Goal: Find contact information: Find contact information

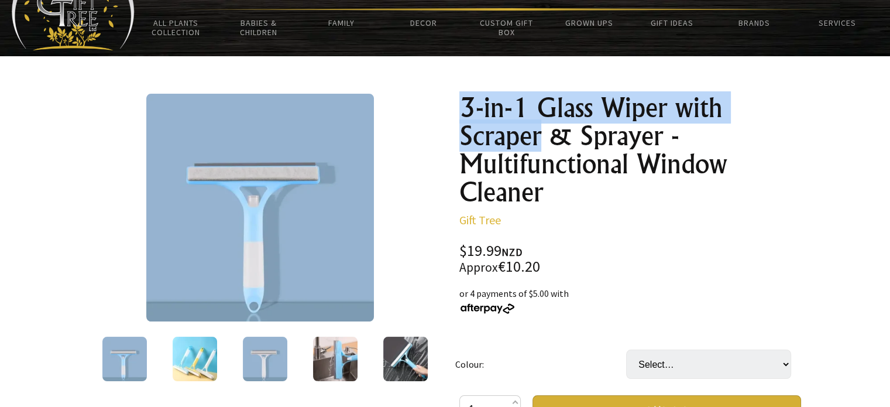
click at [545, 151] on h1 "3-in-1 Glass Wiper with Scraper & Sprayer - Multifunctional Window Cleaner" at bounding box center [630, 150] width 342 height 112
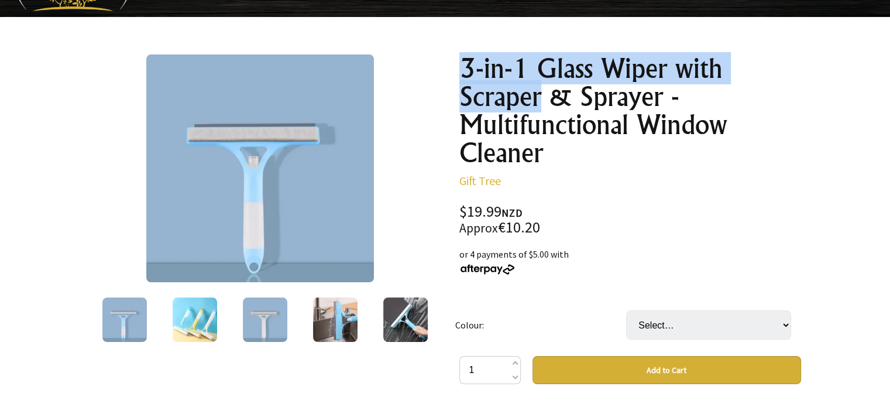
scroll to position [117, 0]
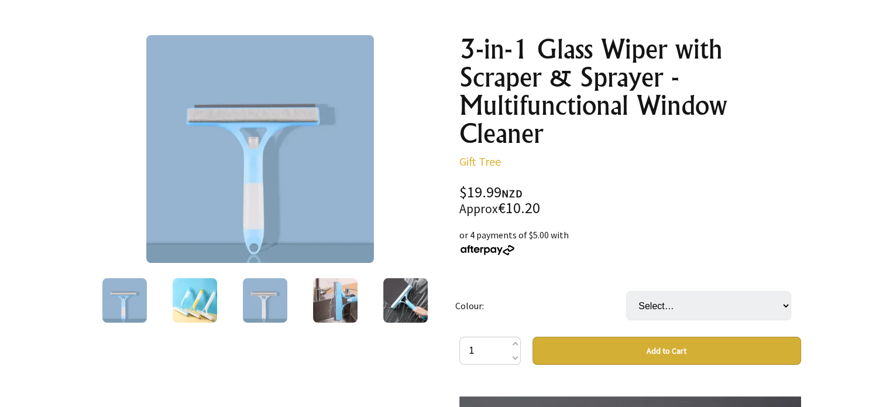
click at [677, 186] on div "$19.99 NZD Approx €10.20" at bounding box center [630, 200] width 342 height 31
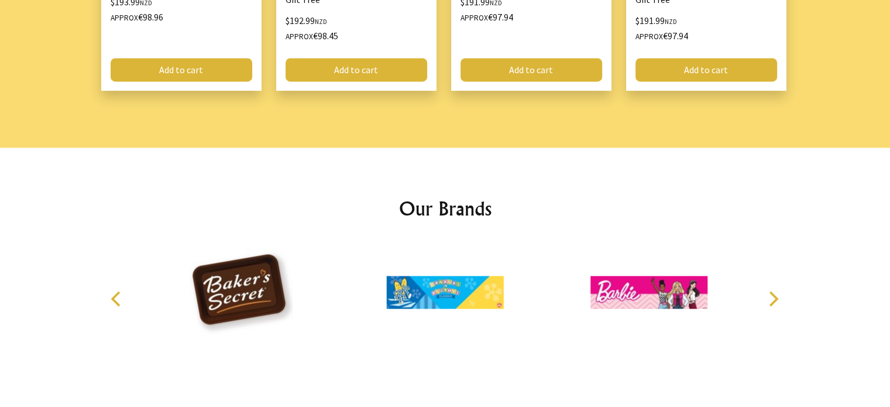
scroll to position [1808, 0]
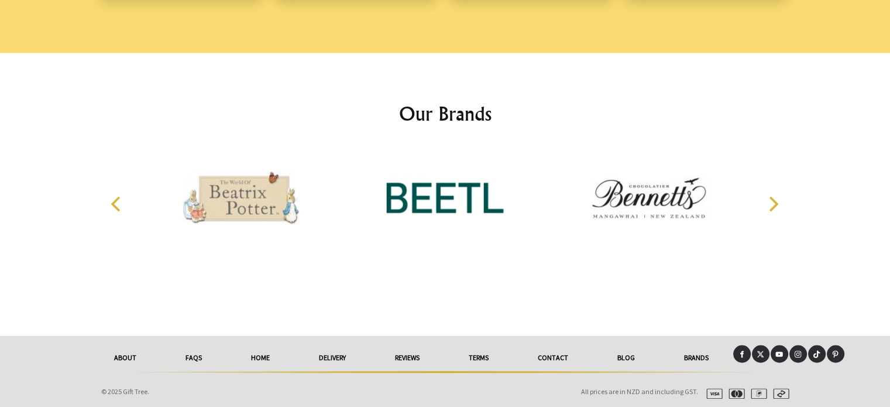
click at [403, 359] on link "reviews" at bounding box center [407, 358] width 74 height 26
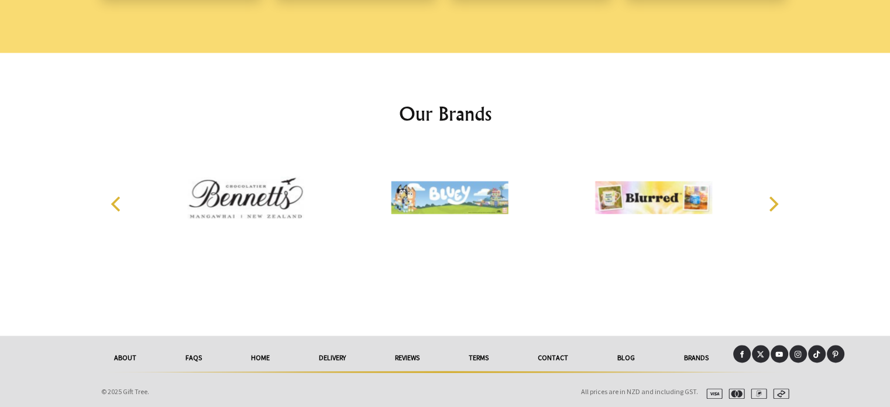
click at [404, 359] on link "reviews" at bounding box center [407, 358] width 74 height 26
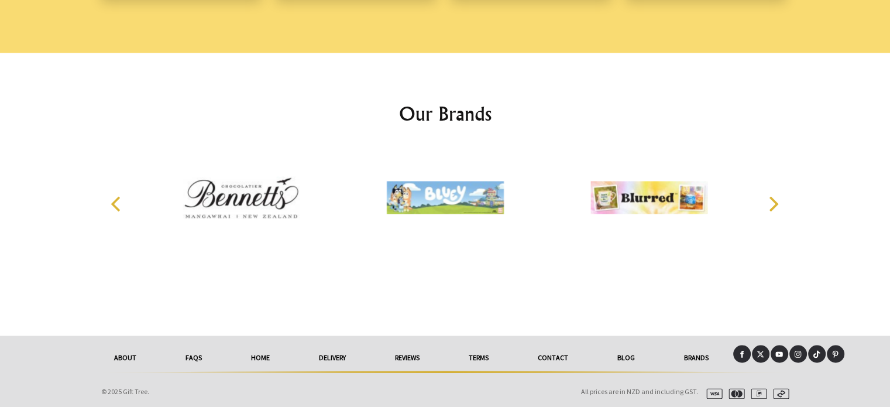
click at [404, 359] on link "reviews" at bounding box center [407, 358] width 74 height 26
click at [407, 355] on link "reviews" at bounding box center [407, 358] width 74 height 26
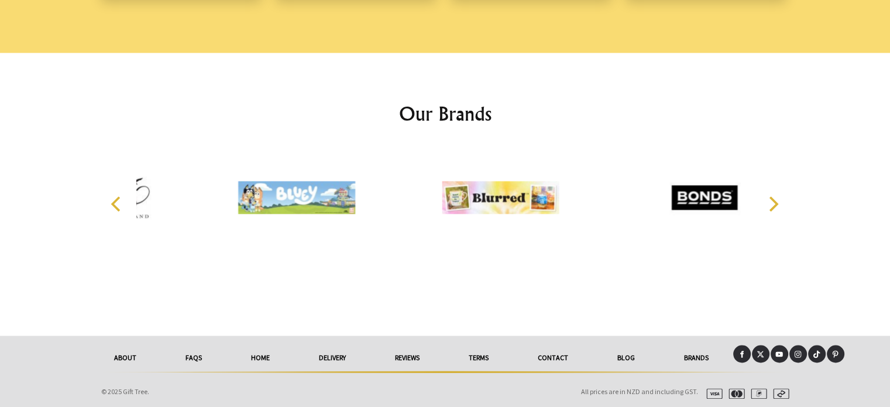
click at [407, 355] on link "reviews" at bounding box center [407, 358] width 74 height 26
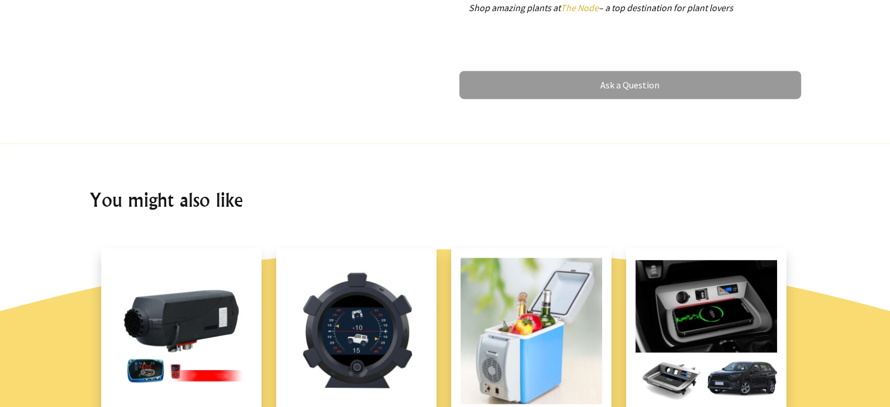
scroll to position [754, 0]
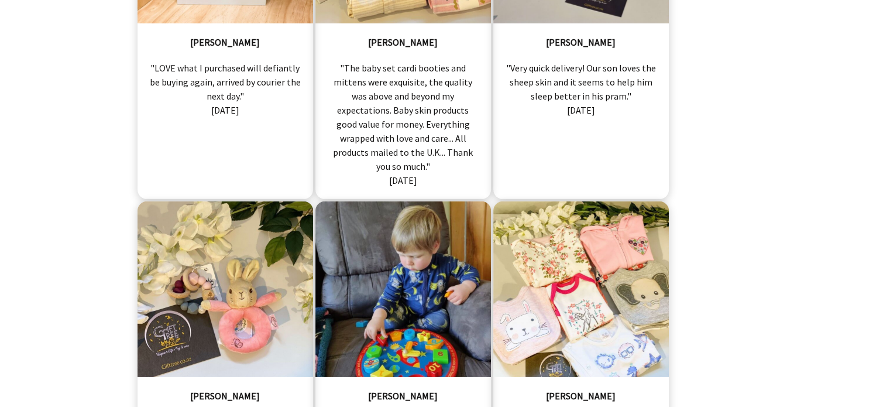
scroll to position [3804, 0]
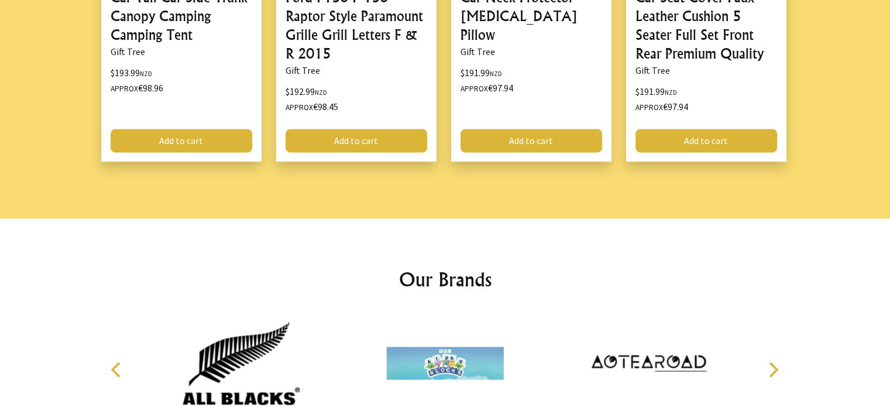
scroll to position [1808, 0]
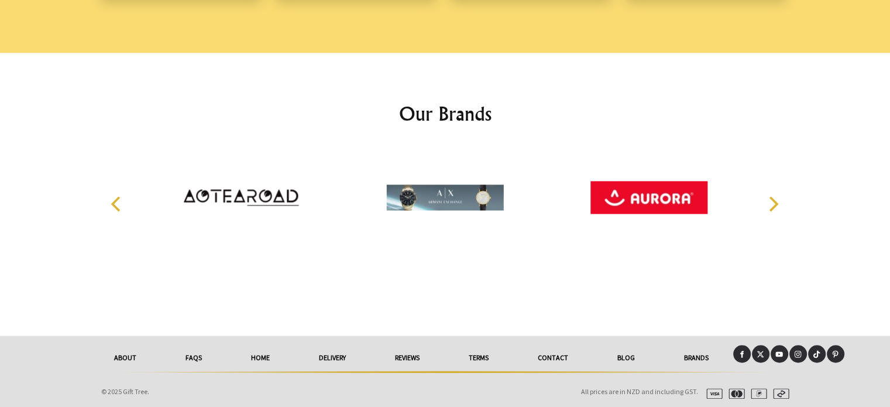
click at [553, 355] on link "Contact" at bounding box center [553, 358] width 80 height 26
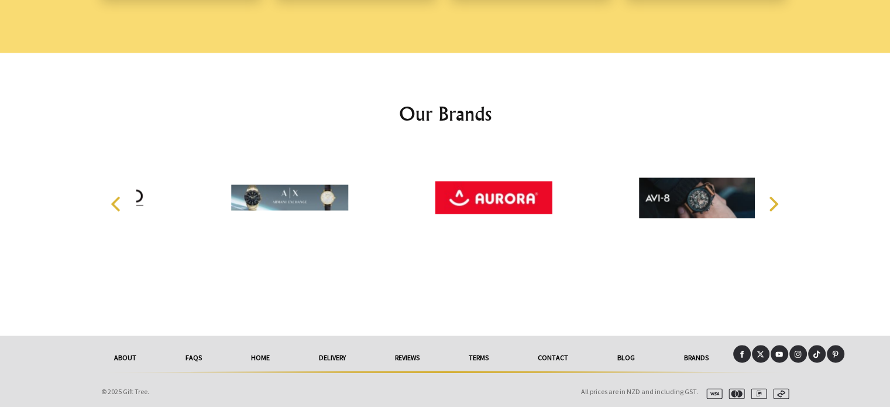
click at [553, 355] on link "Contact" at bounding box center [553, 358] width 80 height 26
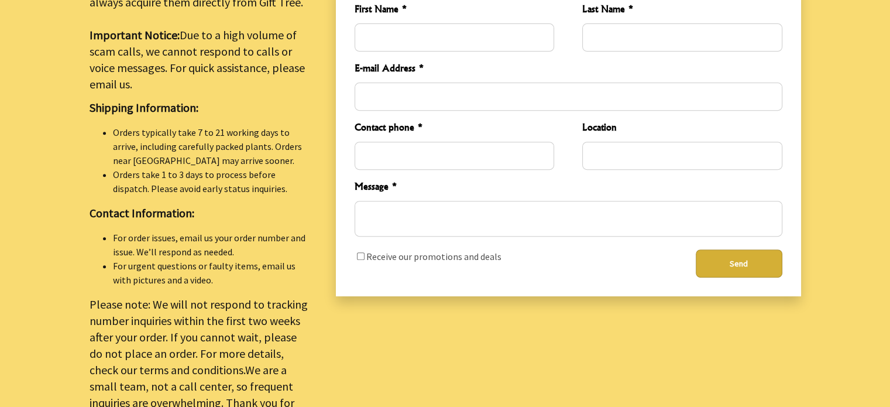
scroll to position [644, 0]
